Goal: Transaction & Acquisition: Register for event/course

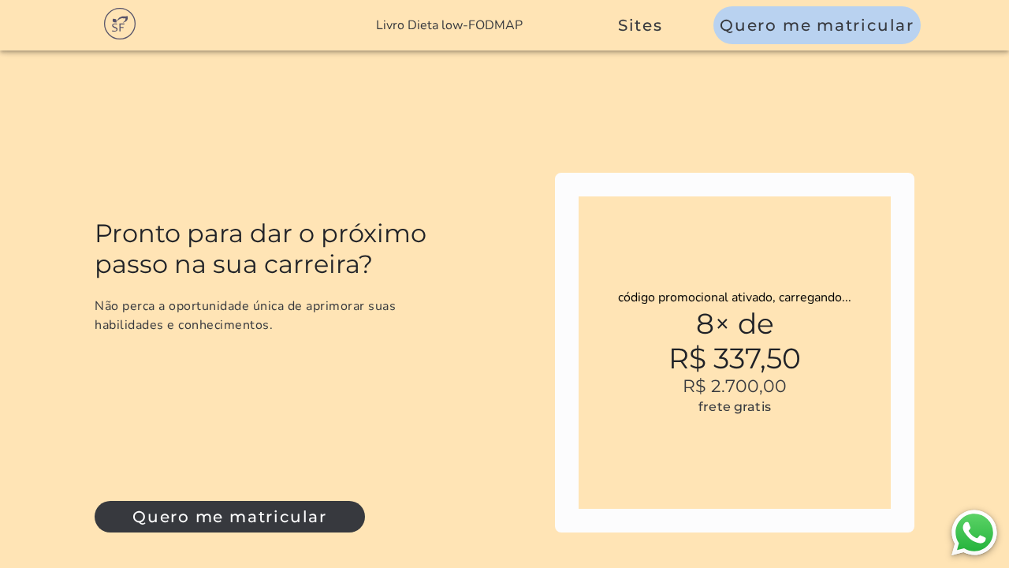
scroll to position [4167, 0]
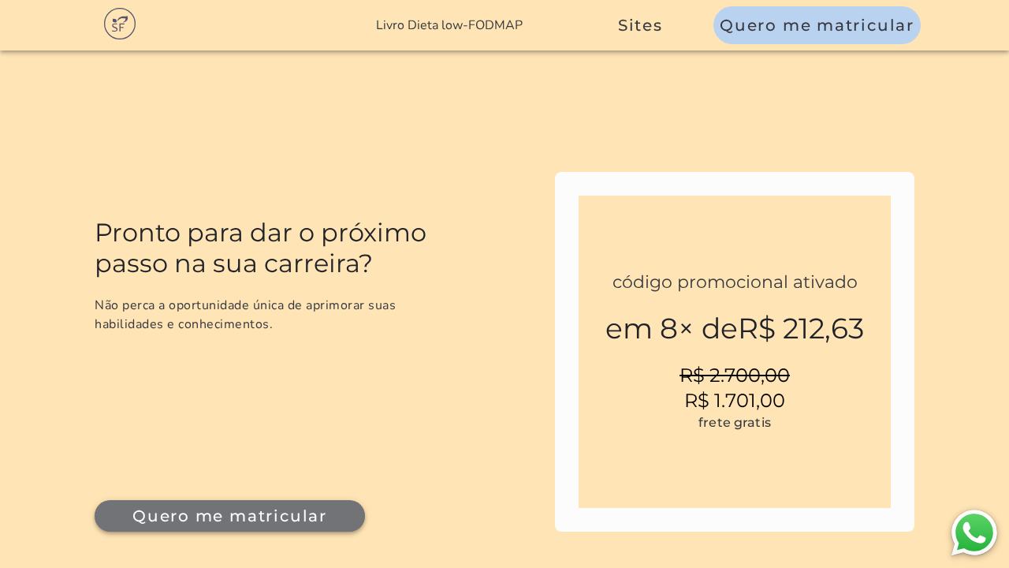
click at [338, 500] on button "Quero me matricular" at bounding box center [230, 516] width 271 height 32
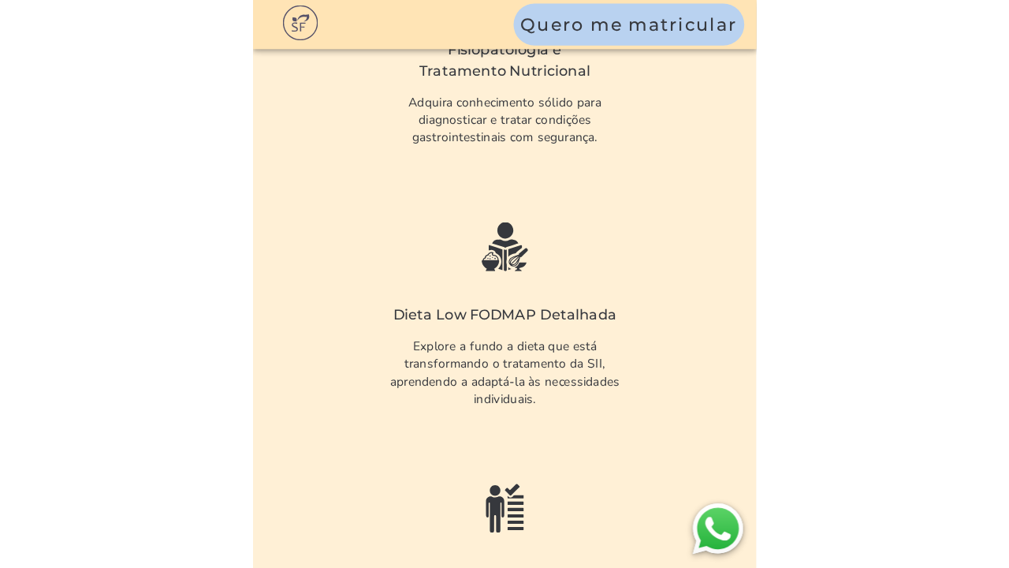
scroll to position [1633, 0]
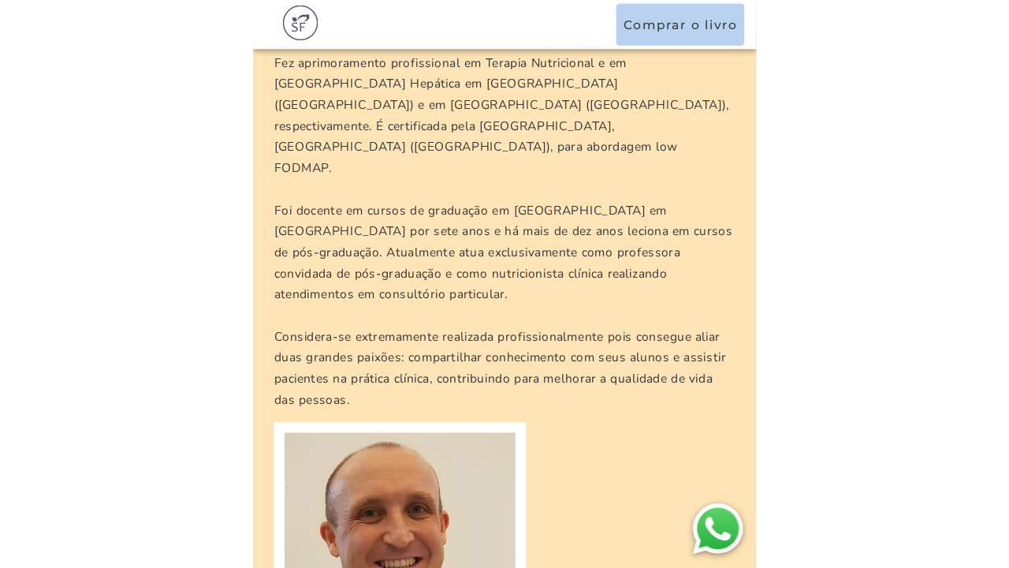
scroll to position [4556, 0]
